Goal: Navigation & Orientation: Understand site structure

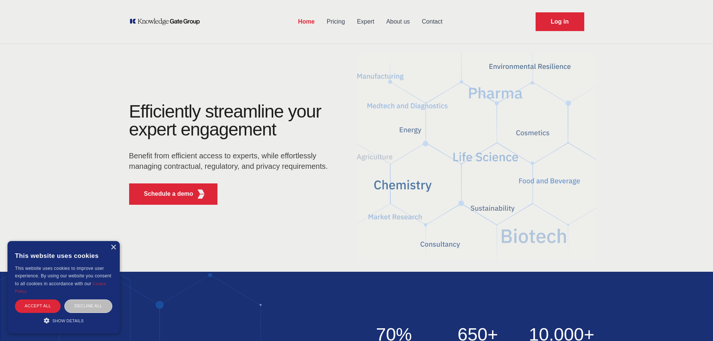
click at [114, 249] on div "×" at bounding box center [113, 248] width 6 height 6
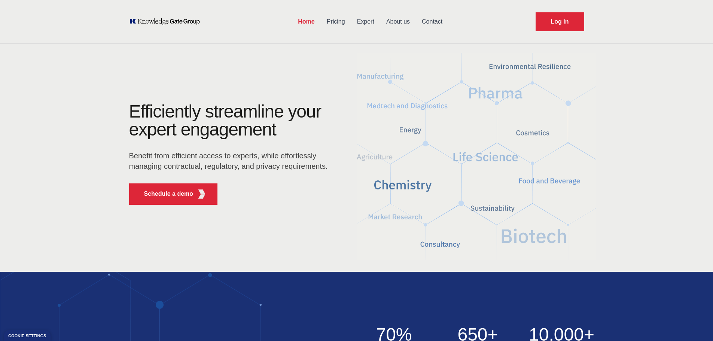
click at [396, 21] on link "About us" at bounding box center [398, 21] width 36 height 19
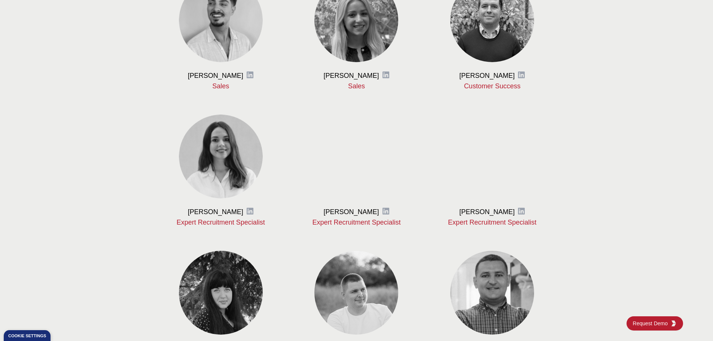
scroll to position [561, 0]
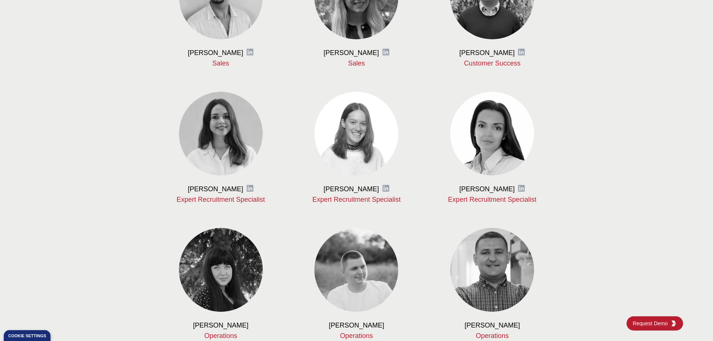
drag, startPoint x: 184, startPoint y: 188, endPoint x: 246, endPoint y: 189, distance: 61.7
click at [243, 189] on h3 "[PERSON_NAME]" at bounding box center [215, 188] width 55 height 9
copy h3 "[PERSON_NAME]"
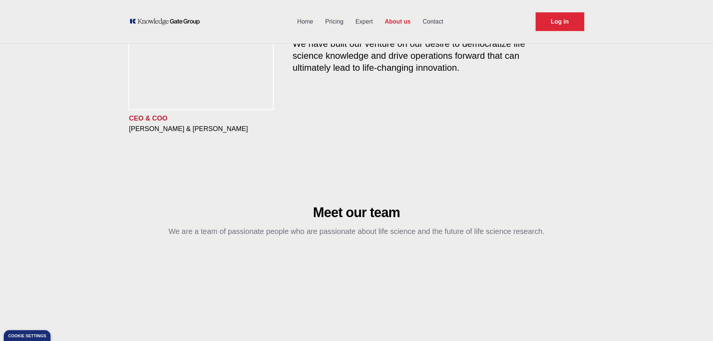
scroll to position [0, 0]
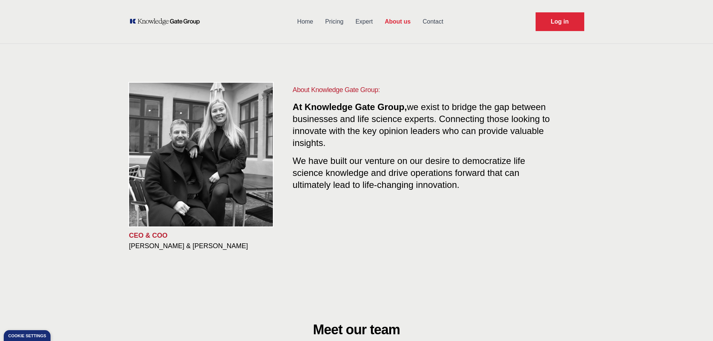
click at [311, 21] on link "Home" at bounding box center [305, 21] width 28 height 19
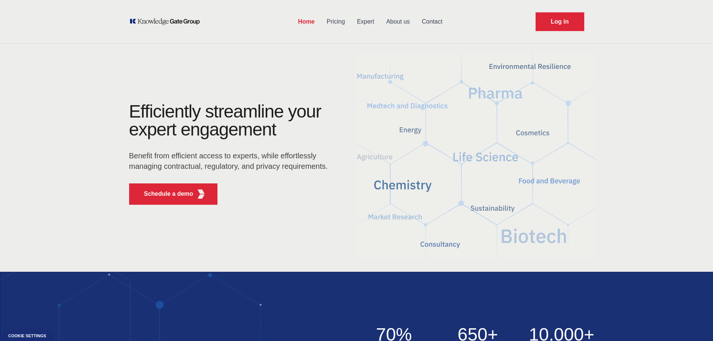
click at [328, 21] on link "Pricing" at bounding box center [336, 21] width 30 height 19
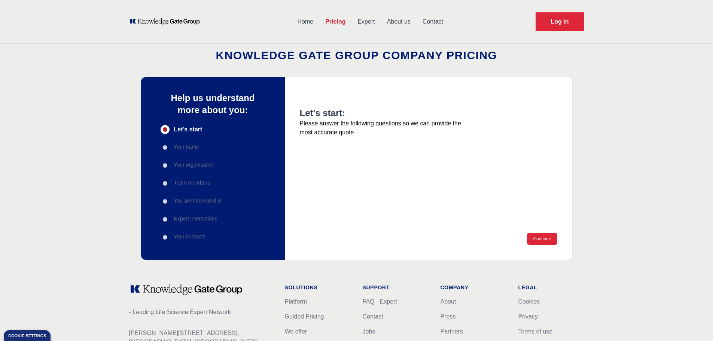
click at [360, 23] on link "Expert" at bounding box center [365, 21] width 29 height 19
